Goal: Communication & Community: Answer question/provide support

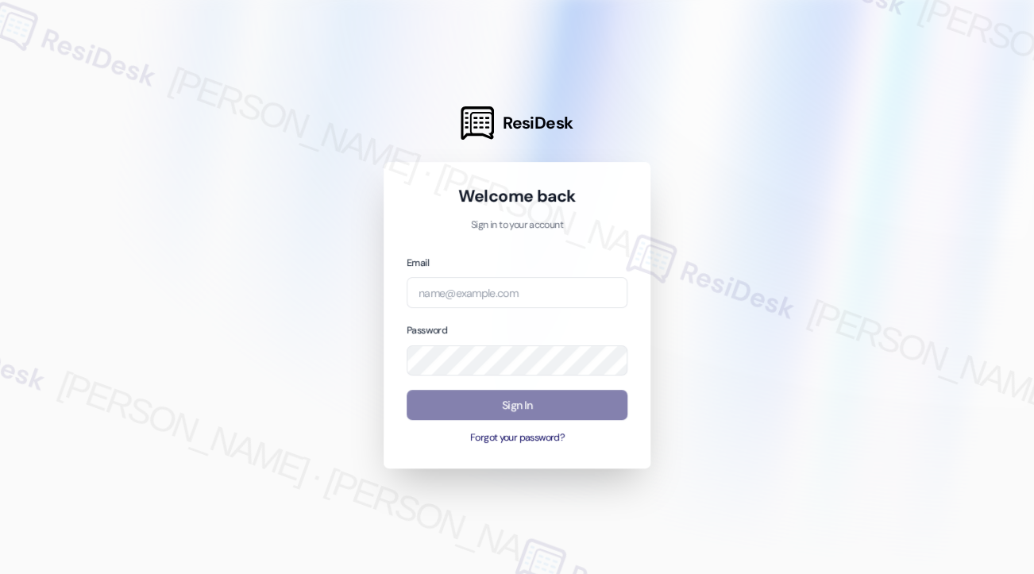
click at [489, 310] on div "Email Password Sign In Forgot your password?" at bounding box center [517, 349] width 221 height 191
click at [499, 304] on input "email" at bounding box center [517, 292] width 221 height 31
click at [0, 573] on com-1password-button at bounding box center [0, 574] width 0 height 0
type input "automated-surveys-kcb_lincoln-[PERSON_NAME].[PERSON_NAME]@kcb_[DOMAIN_NAME]"
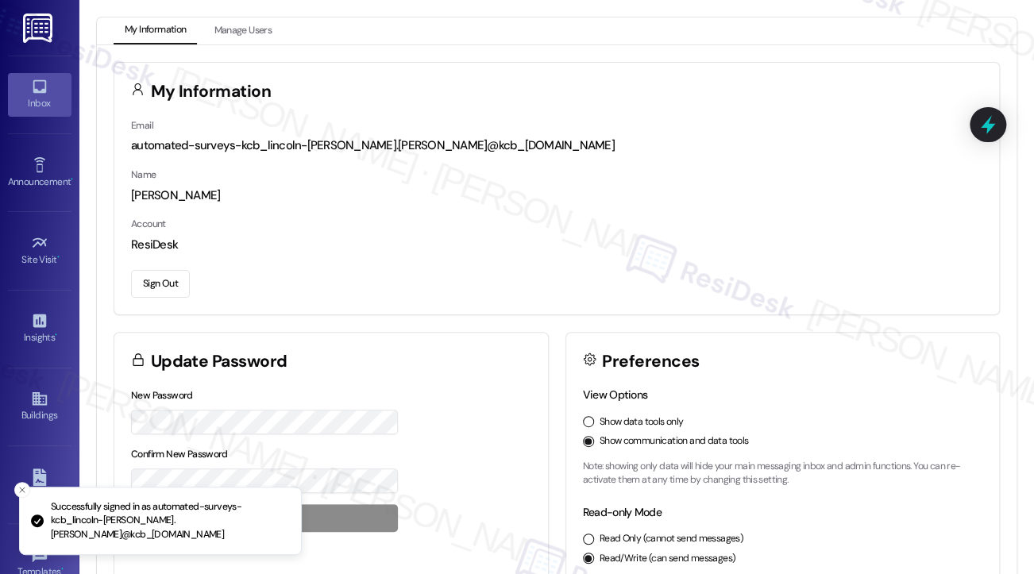
click at [50, 92] on link "Inbox" at bounding box center [40, 94] width 64 height 43
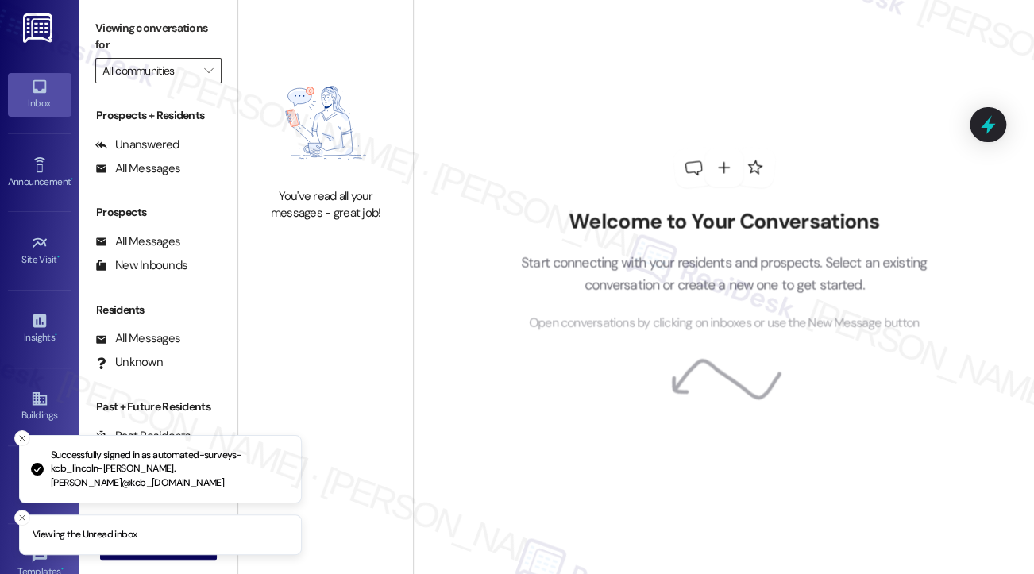
click at [173, 68] on input "All communities" at bounding box center [149, 70] width 94 height 25
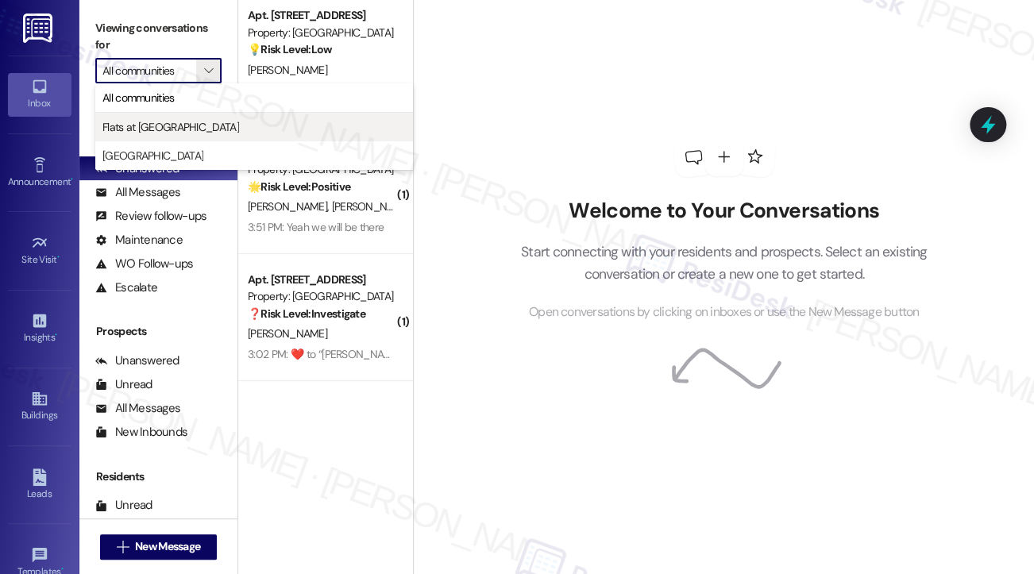
click at [175, 129] on span "Flats at [GEOGRAPHIC_DATA]" at bounding box center [170, 127] width 137 height 16
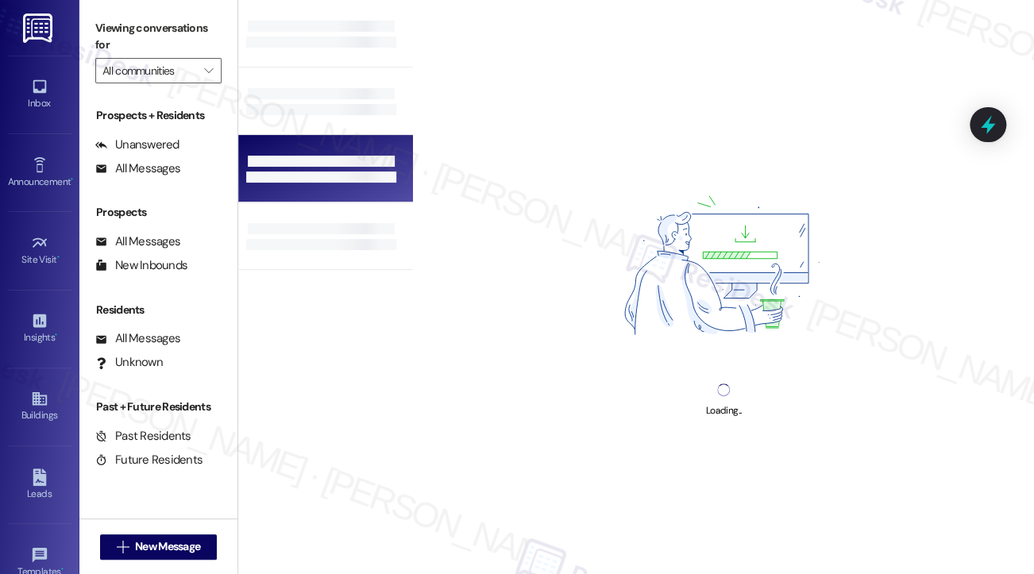
type input "Flats at [GEOGRAPHIC_DATA]"
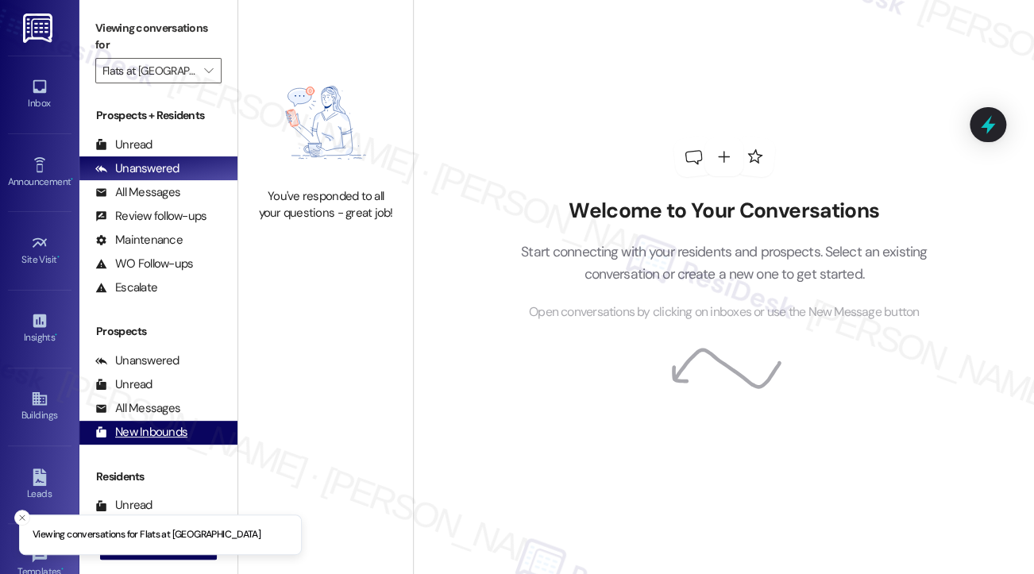
scroll to position [79, 0]
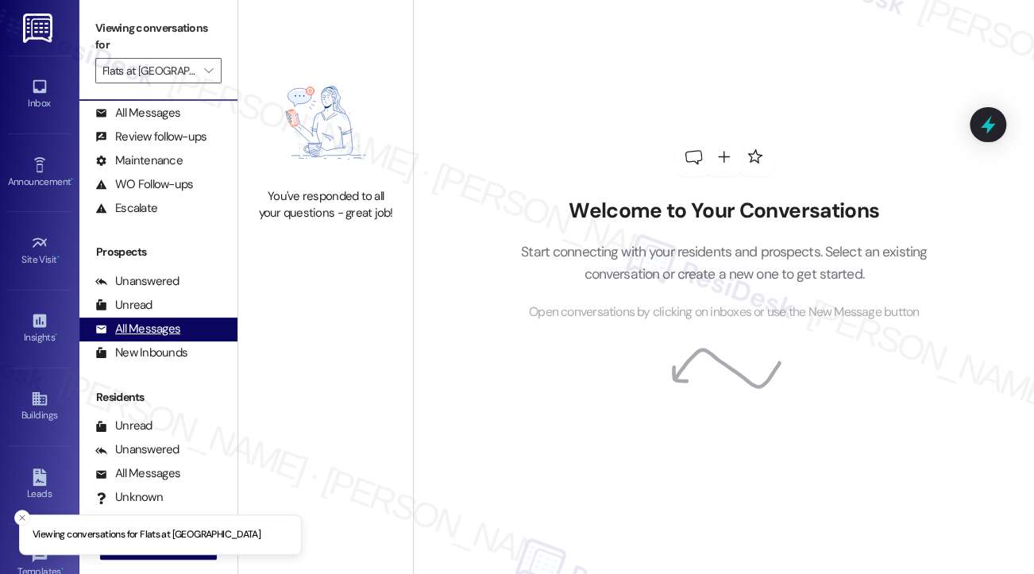
click at [174, 330] on div "All Messages" at bounding box center [137, 329] width 85 height 17
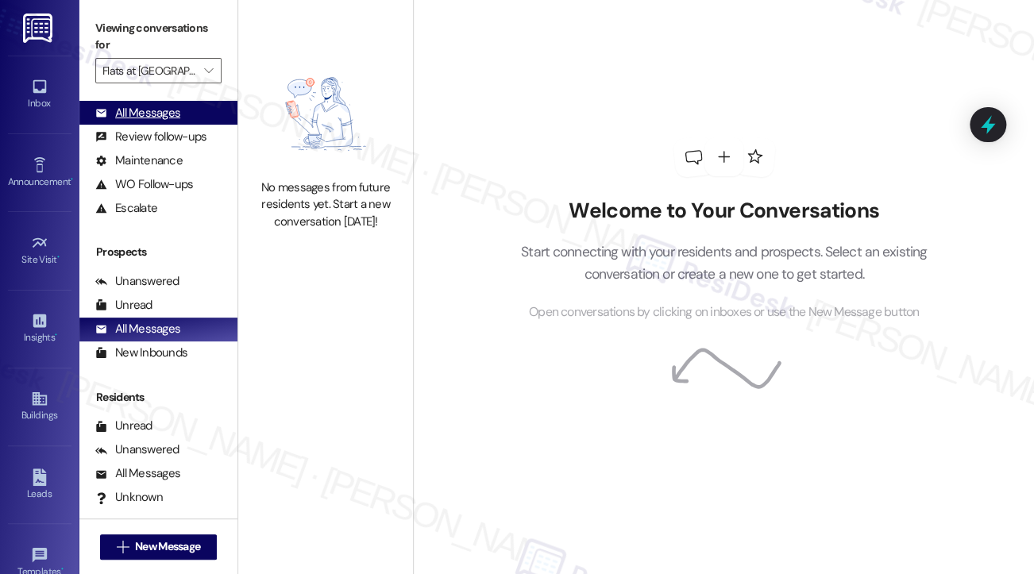
click at [168, 122] on div "All Messages (undefined)" at bounding box center [158, 113] width 158 height 24
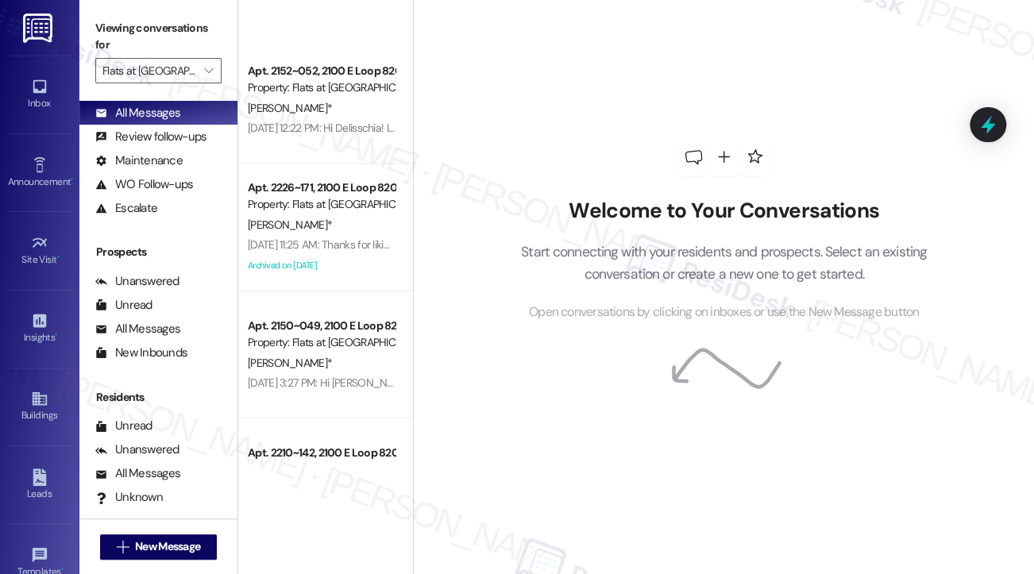
scroll to position [1191, 0]
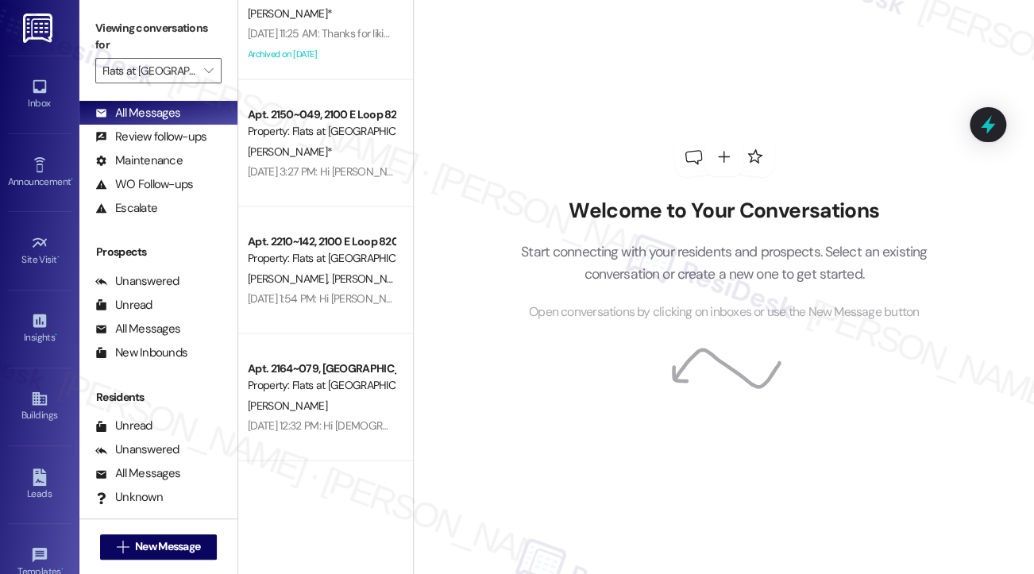
click at [333, 222] on div "Apt. 2210~142, [GEOGRAPHIC_DATA] 820 Property: Flats at [GEOGRAPHIC_DATA][PERSO…" at bounding box center [325, 269] width 175 height 127
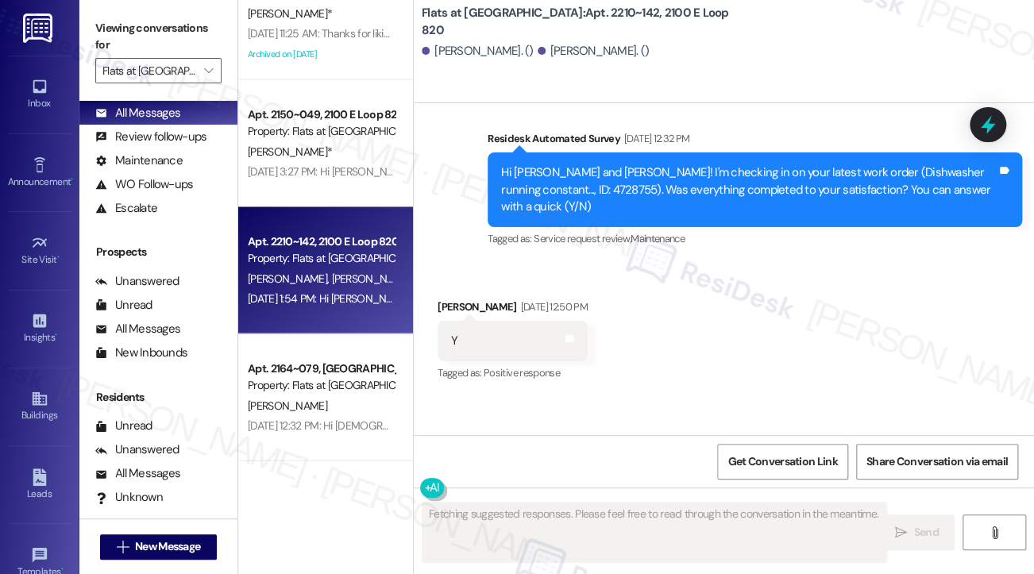
scroll to position [883, 0]
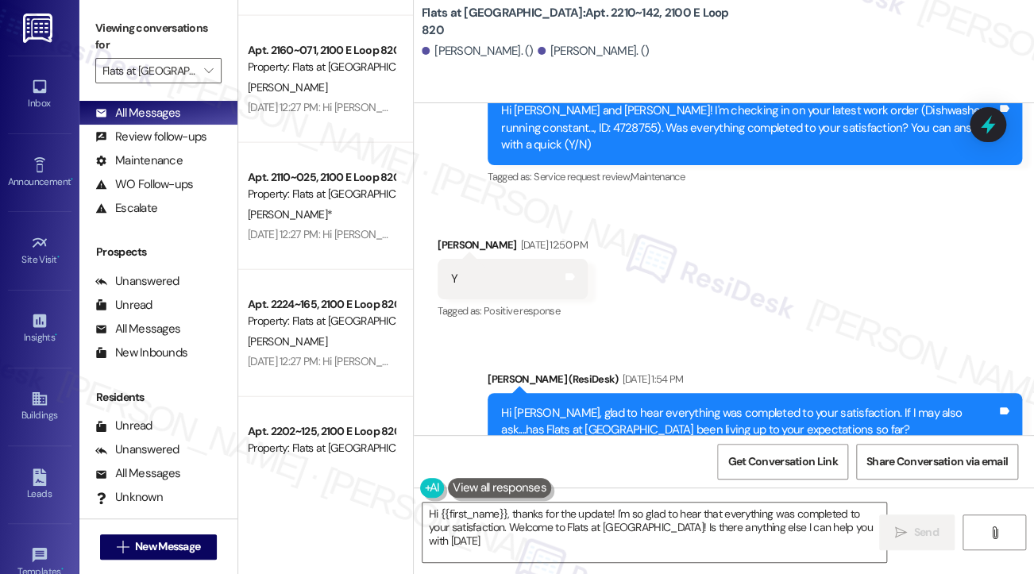
type textarea "Hi {{first_name}}, thanks for the update! I'm so glad to hear that everything w…"
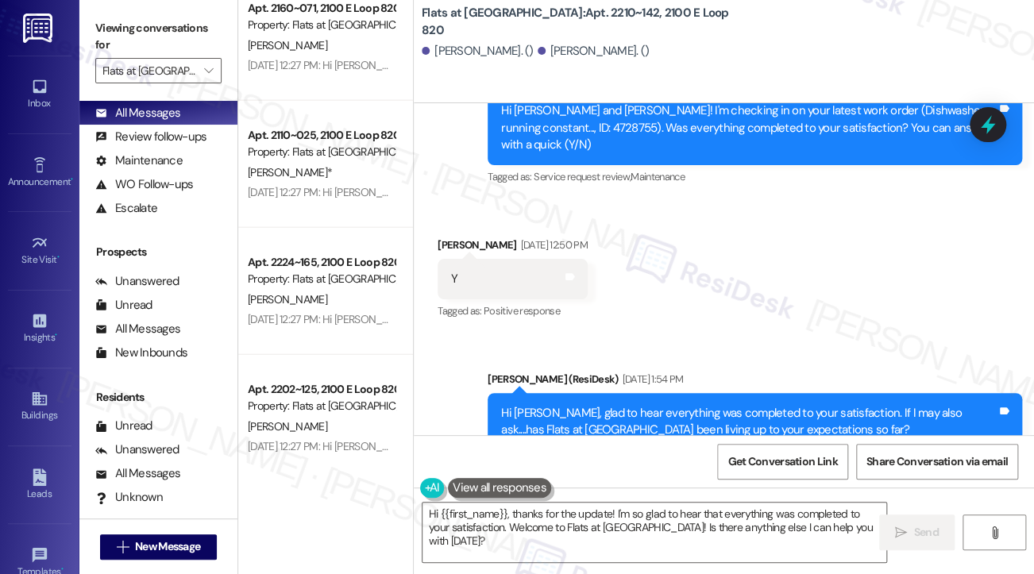
scroll to position [4113, 0]
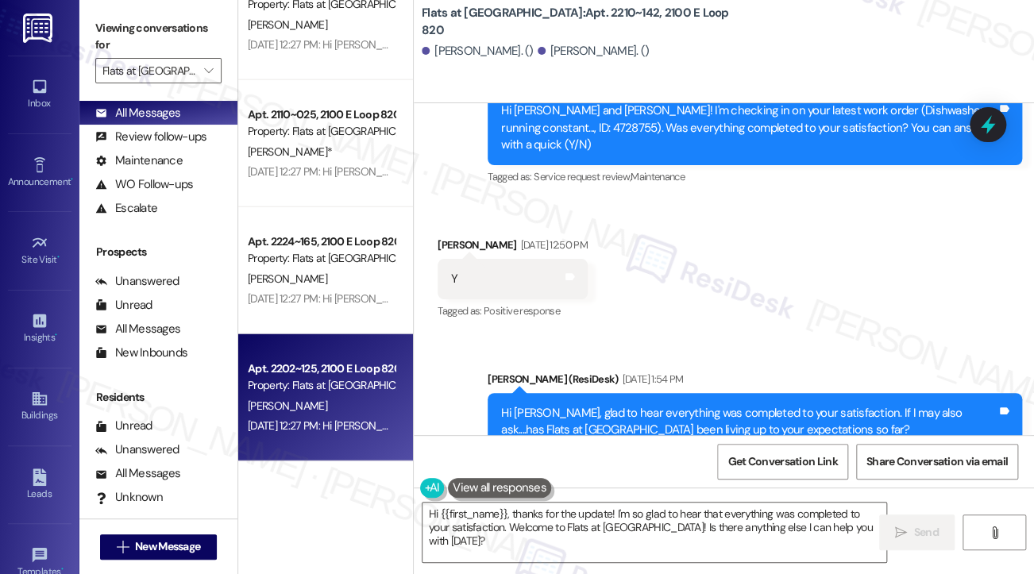
click at [353, 403] on div "[PERSON_NAME]" at bounding box center [321, 406] width 150 height 20
type textarea "Fetching suggested responses. Please feel free to read through the conversation…"
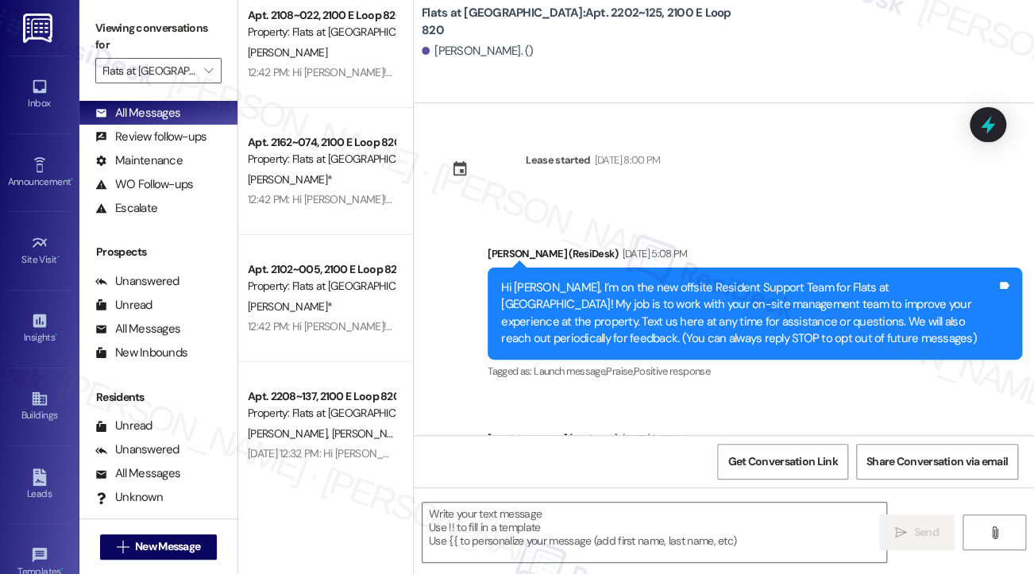
scroll to position [0, 0]
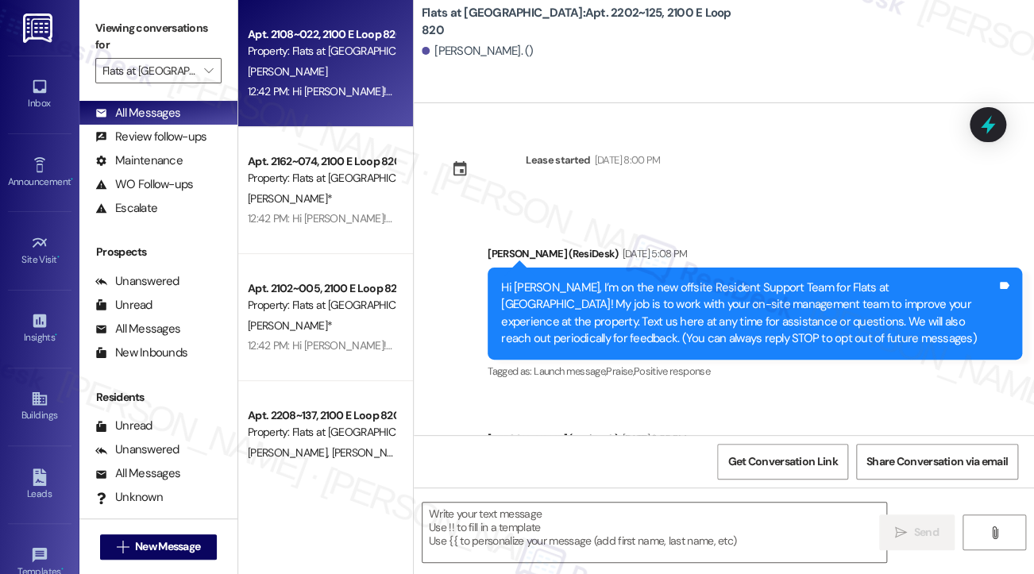
click at [341, 110] on div "Apt. 2108~022, [STREET_ADDRESS] Property: Flats at [GEOGRAPHIC_DATA] [PERSON_NA…" at bounding box center [325, 63] width 175 height 127
type textarea "Fetching suggested responses. Please feel free to read through the conversation…"
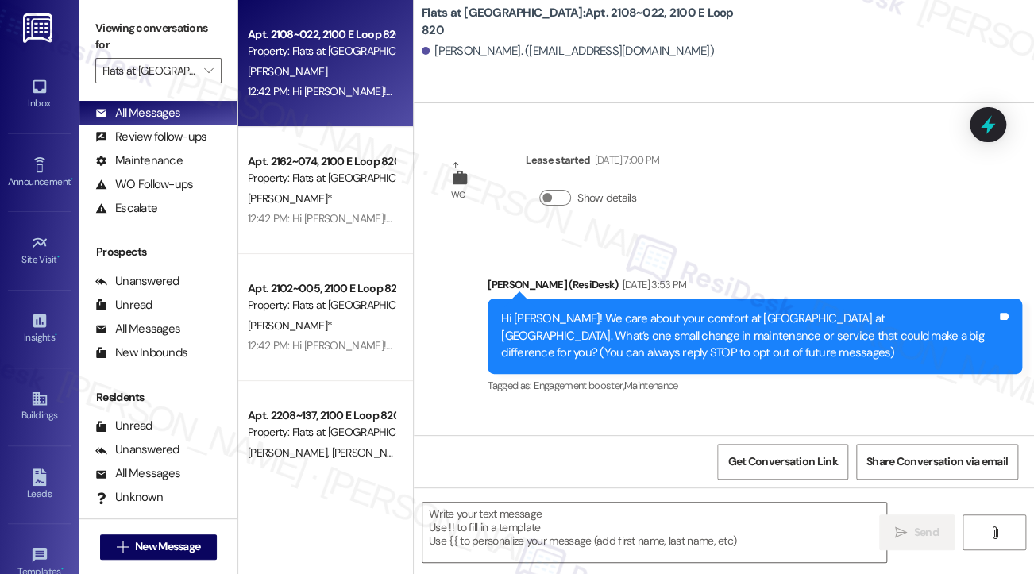
type textarea "Fetching suggested responses. Please feel free to read through the conversation…"
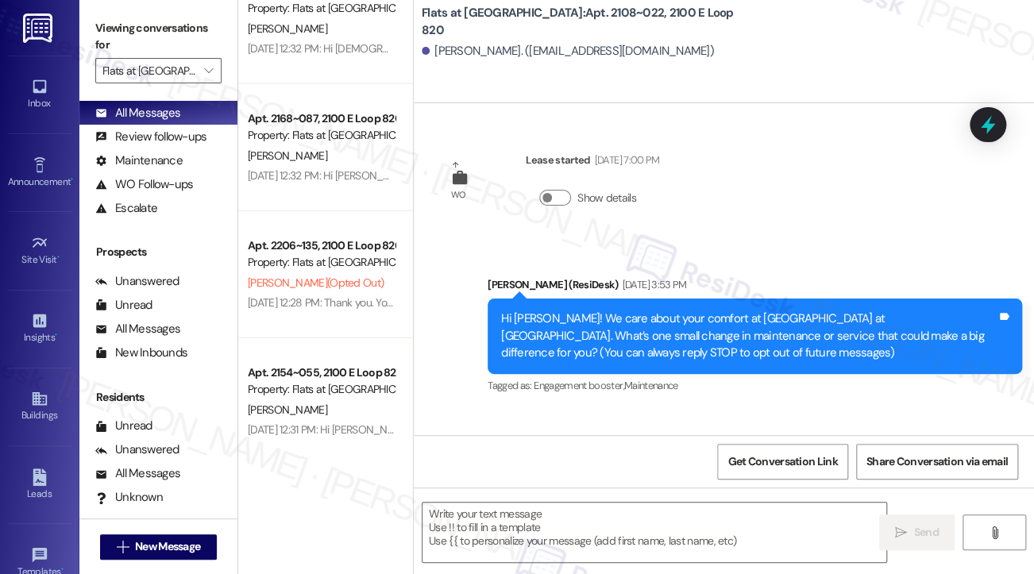
scroll to position [1747, 0]
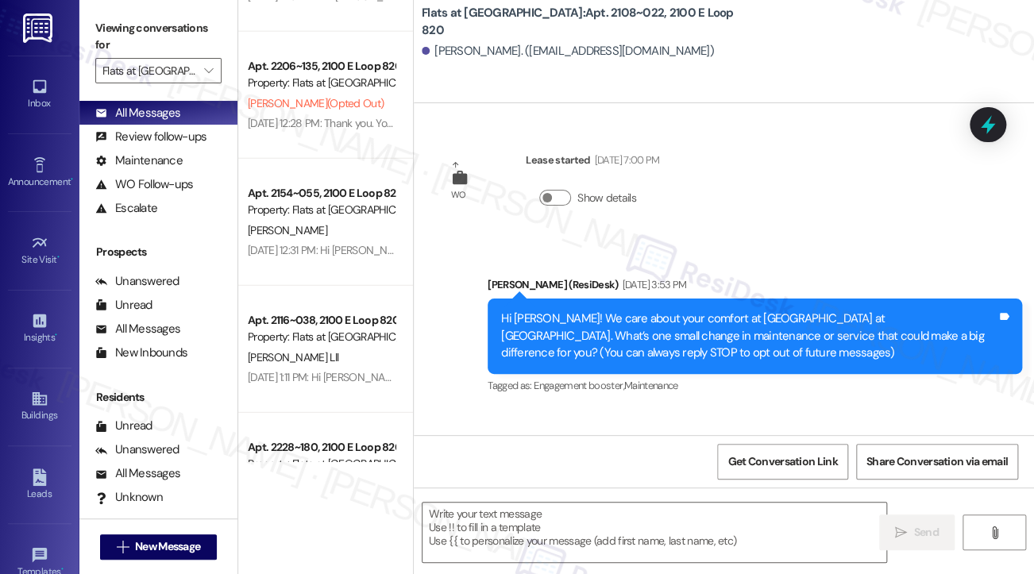
click at [124, 4] on div "Viewing conversations for Flats at [GEOGRAPHIC_DATA] " at bounding box center [158, 49] width 158 height 99
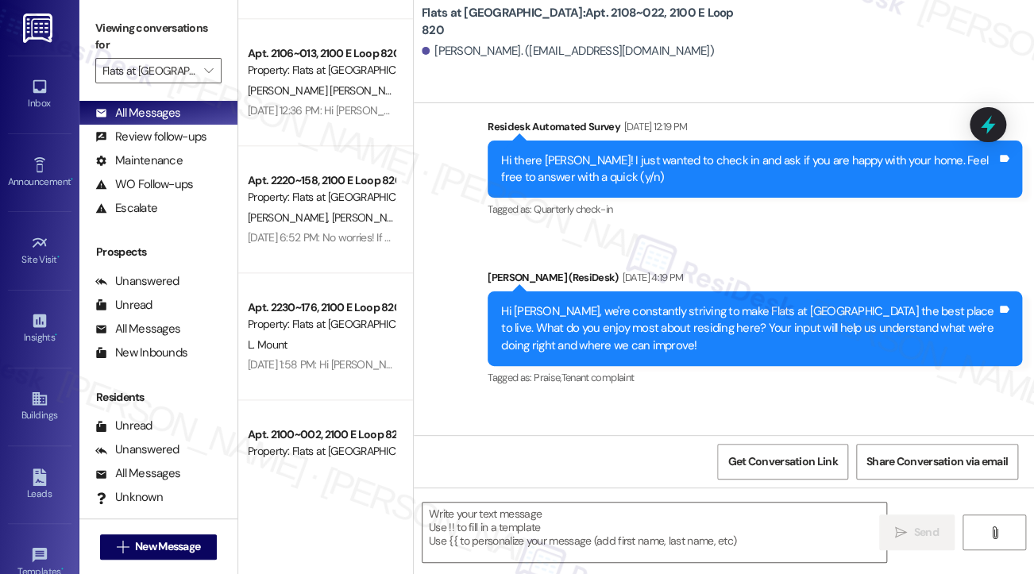
scroll to position [3494, 0]
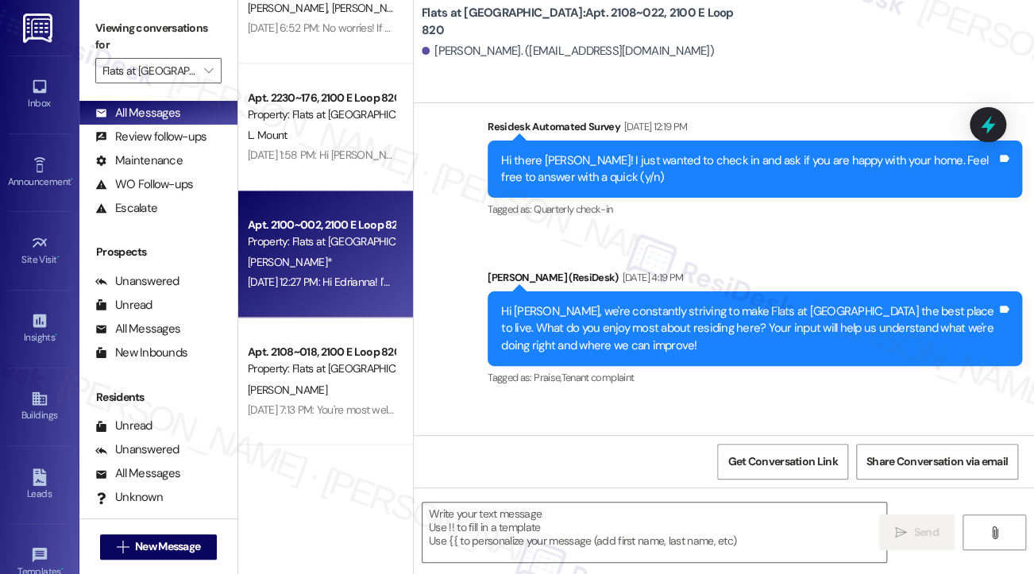
click at [283, 269] on div "[PERSON_NAME]*" at bounding box center [321, 263] width 150 height 20
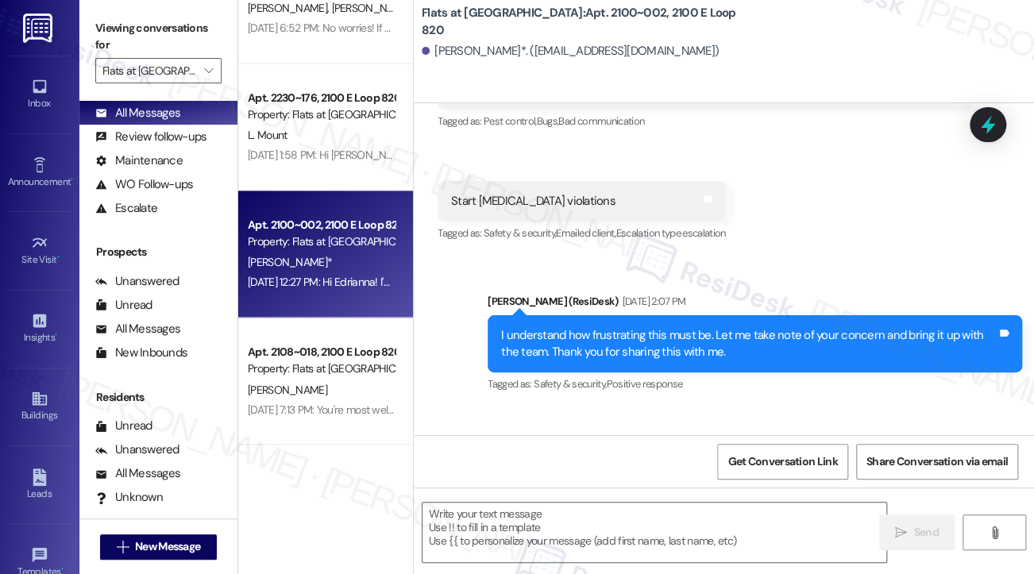
type textarea "Fetching suggested responses. Please feel free to read through the conversation…"
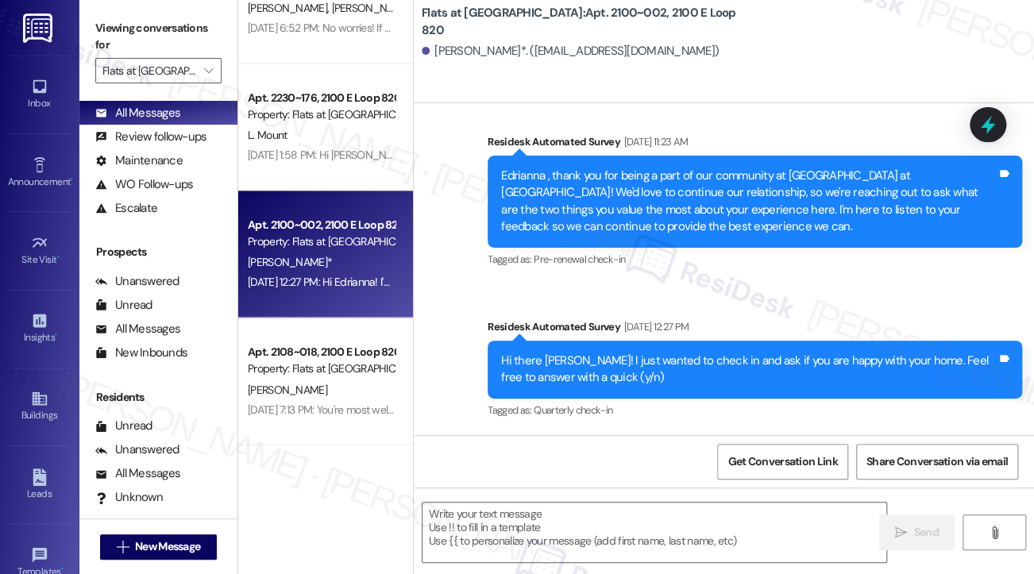
scroll to position [3418, 0]
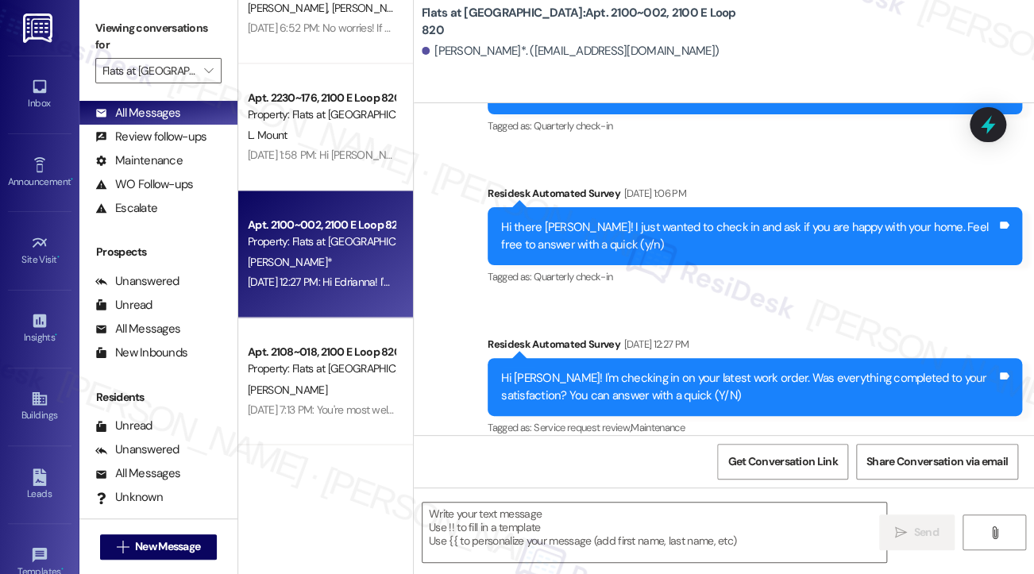
click at [656, 370] on div "Hi [PERSON_NAME]! I'm checking in on your latest work order. Was everything com…" at bounding box center [749, 387] width 496 height 34
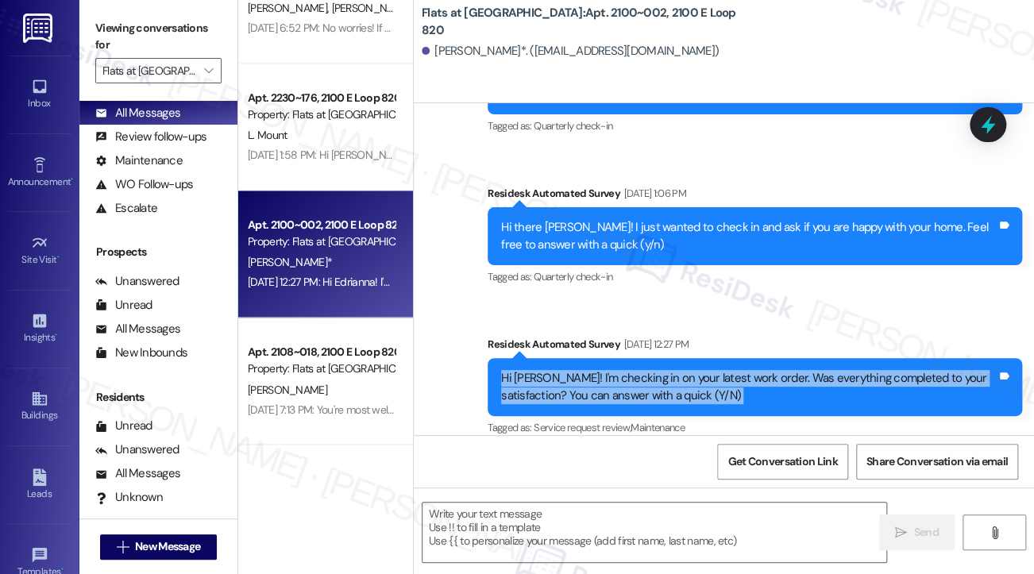
click at [656, 370] on div "Hi [PERSON_NAME]! I'm checking in on your latest work order. Was everything com…" at bounding box center [749, 387] width 496 height 34
click at [206, 80] on span "" at bounding box center [208, 70] width 15 height 25
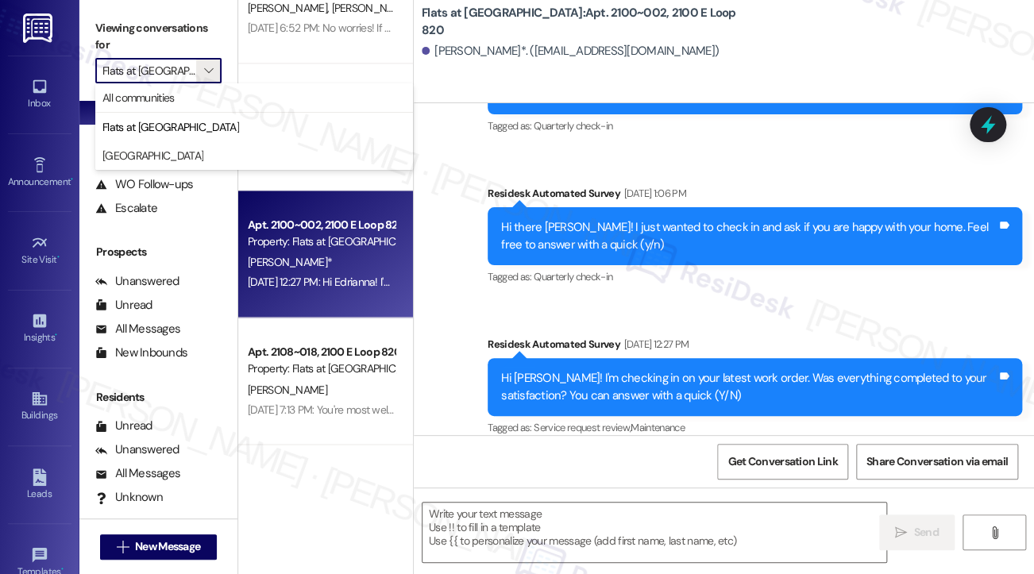
click at [597, 119] on span "Quarterly check-in" at bounding box center [573, 125] width 79 height 13
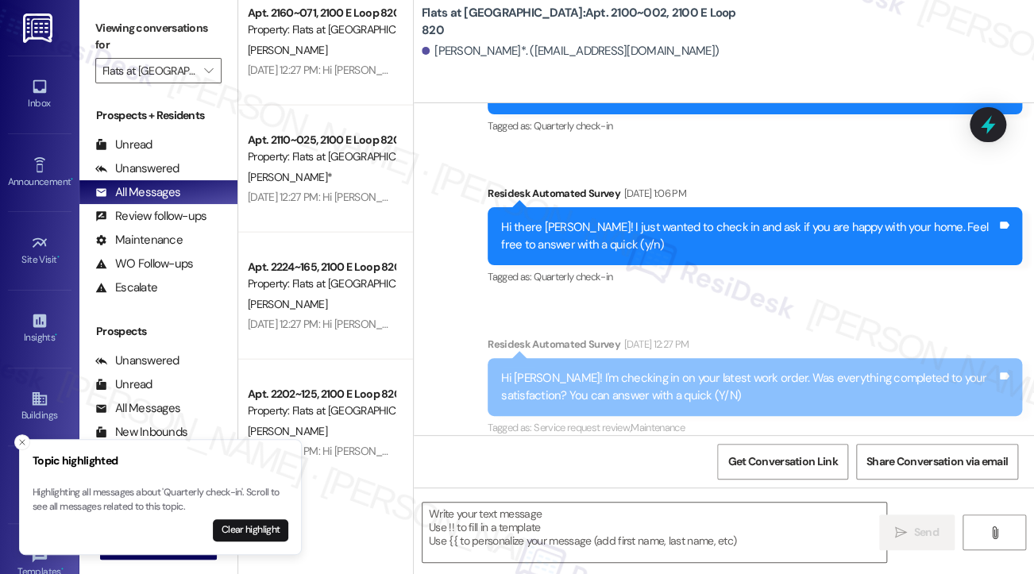
scroll to position [4113, 0]
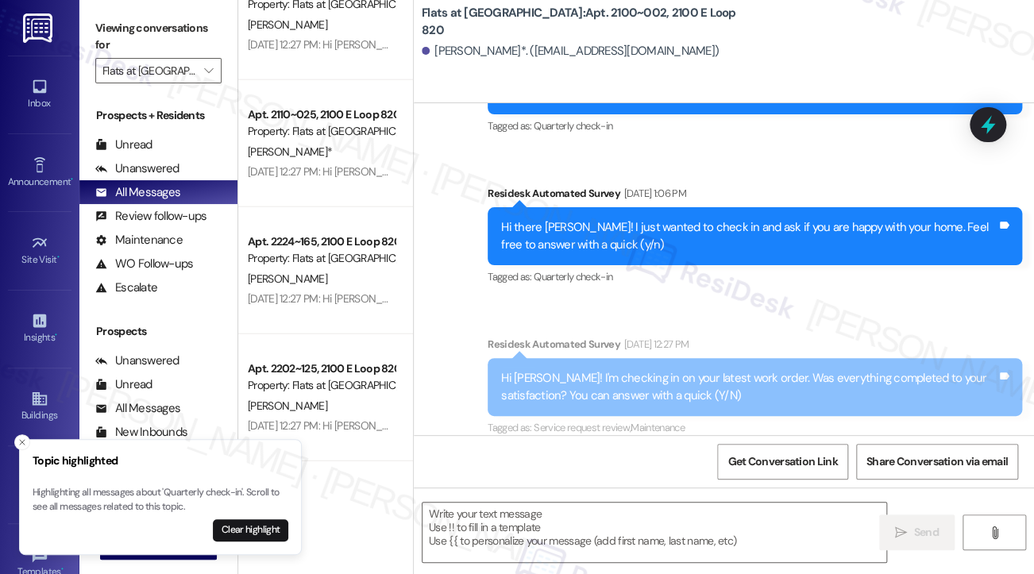
click at [95, 35] on label "Viewing conversations for" at bounding box center [158, 37] width 126 height 42
drag, startPoint x: 95, startPoint y: 25, endPoint x: 107, endPoint y: 25, distance: 11.9
click at [96, 25] on label "Viewing conversations for" at bounding box center [158, 37] width 126 height 42
click at [108, 25] on label "Viewing conversations for" at bounding box center [158, 37] width 126 height 42
click at [98, 25] on label "Viewing conversations for" at bounding box center [158, 37] width 126 height 42
